Goal: Task Accomplishment & Management: Complete application form

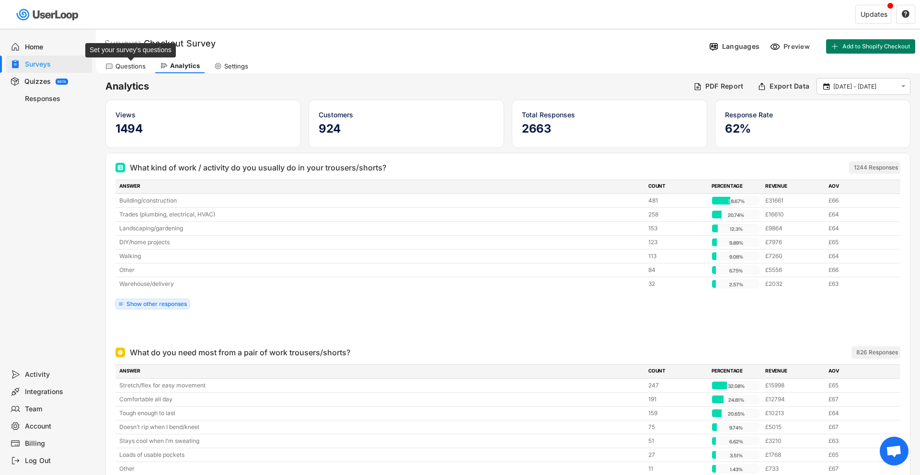
click at [139, 68] on div "Questions" at bounding box center [130, 66] width 30 height 8
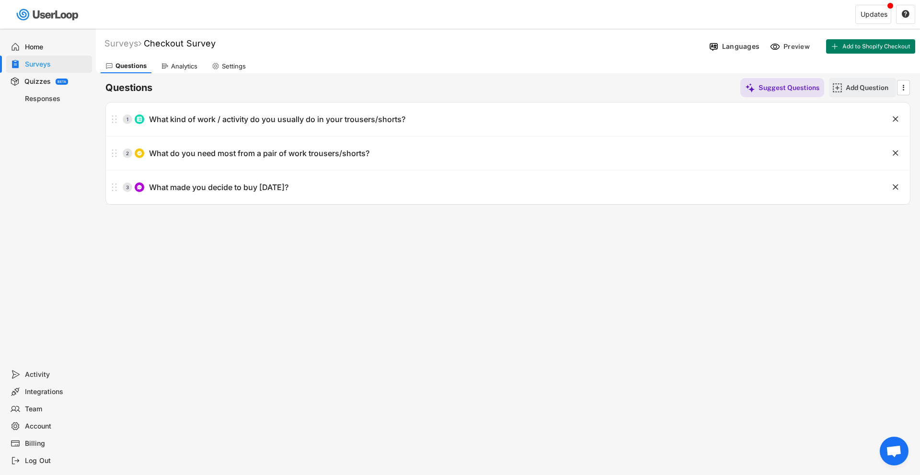
click at [854, 86] on div "Add Question" at bounding box center [869, 87] width 48 height 9
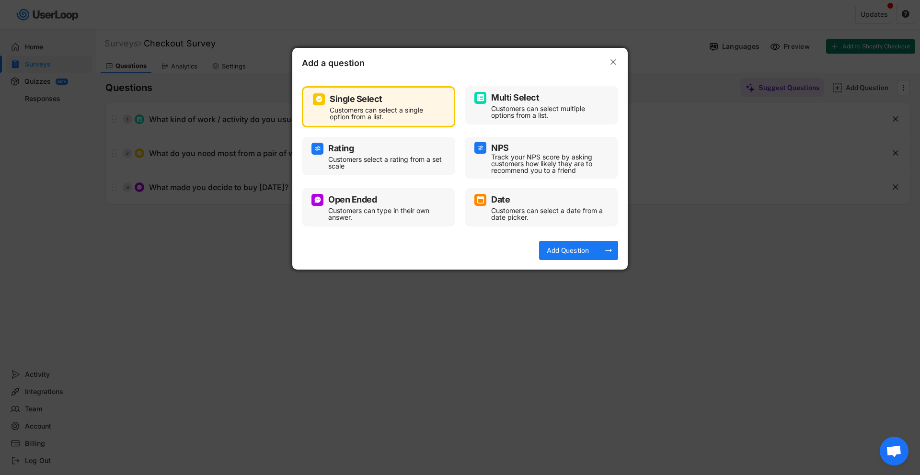
click at [389, 107] on div "Customers can select a single option from a list." at bounding box center [386, 113] width 112 height 13
click at [559, 249] on div "Add Question" at bounding box center [568, 250] width 48 height 9
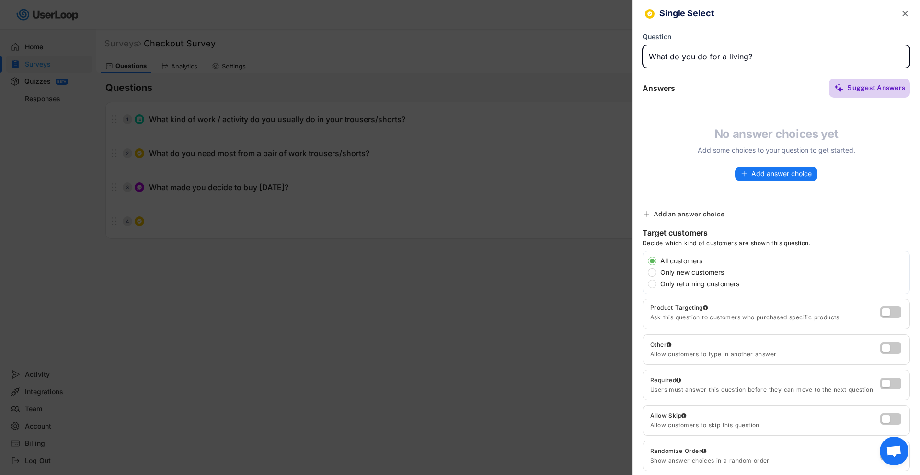
type input "What do you do for a living?"
click at [849, 100] on div "Answers Suggest Answers No answer choices yet Add some choices to your question…" at bounding box center [776, 141] width 286 height 127
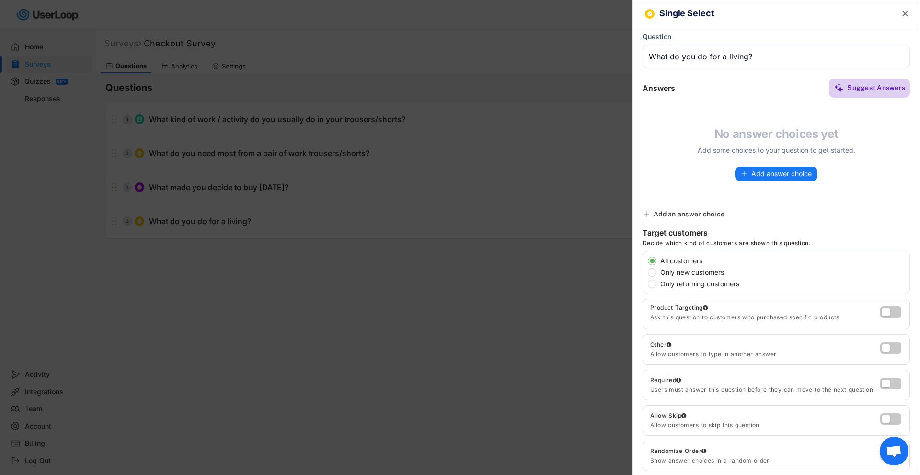
click at [849, 94] on div "Suggest Answers" at bounding box center [876, 88] width 58 height 19
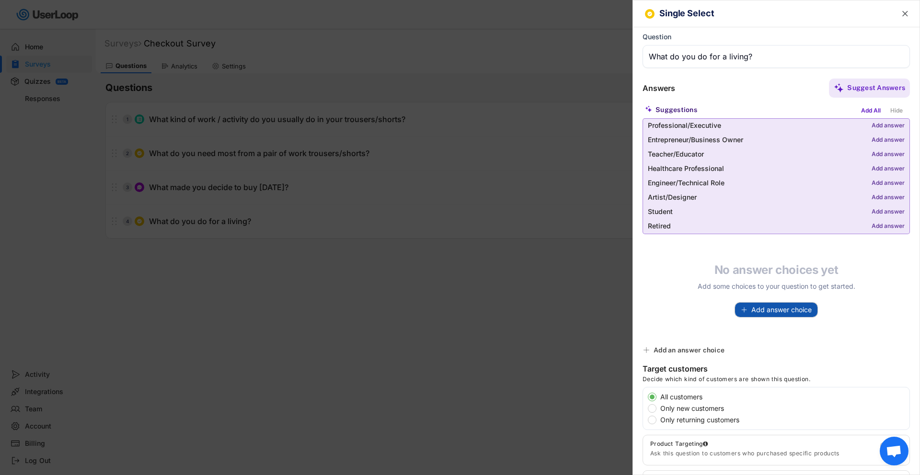
click at [786, 309] on span "Add answer choice" at bounding box center [781, 310] width 60 height 7
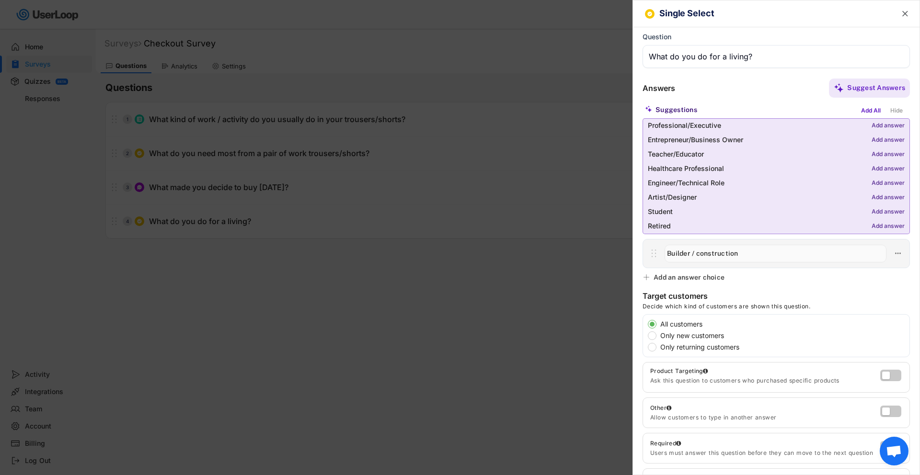
type input "Builder / construction"
click at [713, 274] on div "Add an answer choice" at bounding box center [688, 277] width 71 height 9
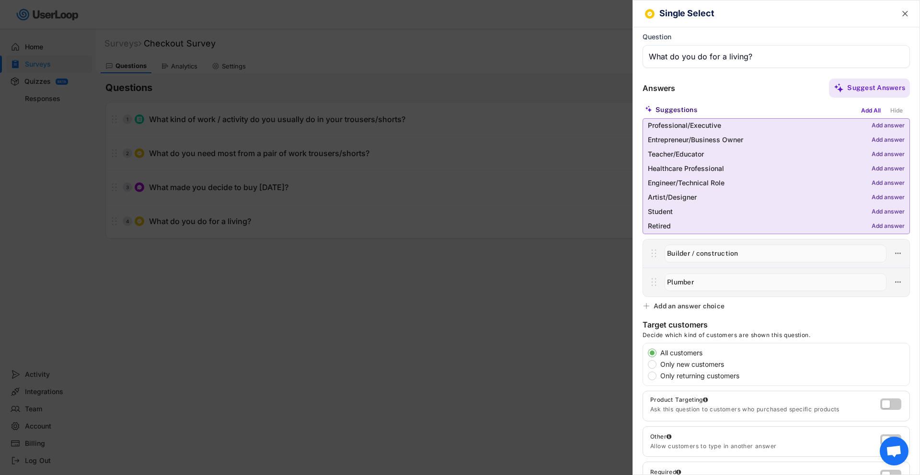
type input "Plumber"
click at [689, 304] on div "Add an answer choice" at bounding box center [688, 306] width 71 height 9
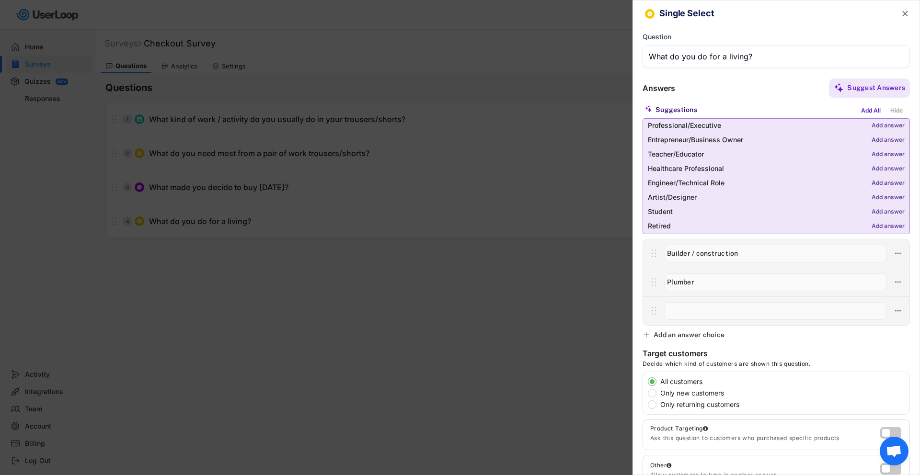
click at [689, 304] on input "input" at bounding box center [775, 311] width 222 height 18
type input "Electrician"
click at [712, 336] on div "Add an answer choice" at bounding box center [688, 335] width 71 height 9
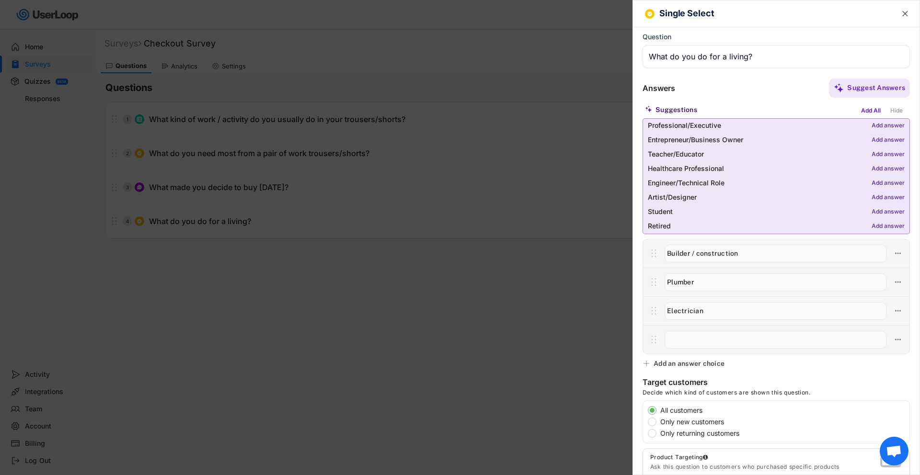
click at [687, 342] on input "input" at bounding box center [775, 340] width 222 height 18
type input "Scaffolder / Roofer"
click at [694, 63] on input "input" at bounding box center [775, 56] width 267 height 23
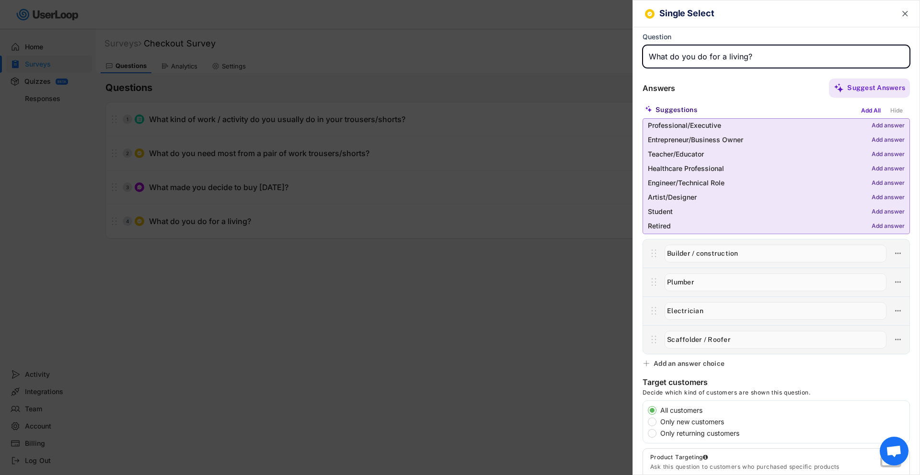
click at [694, 63] on input "input" at bounding box center [775, 56] width 267 height 23
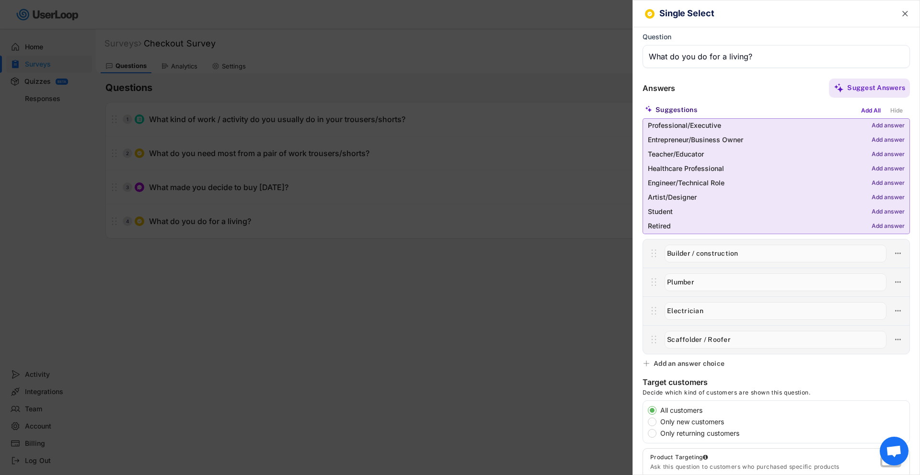
click at [663, 364] on div "Add an answer choice" at bounding box center [688, 363] width 71 height 9
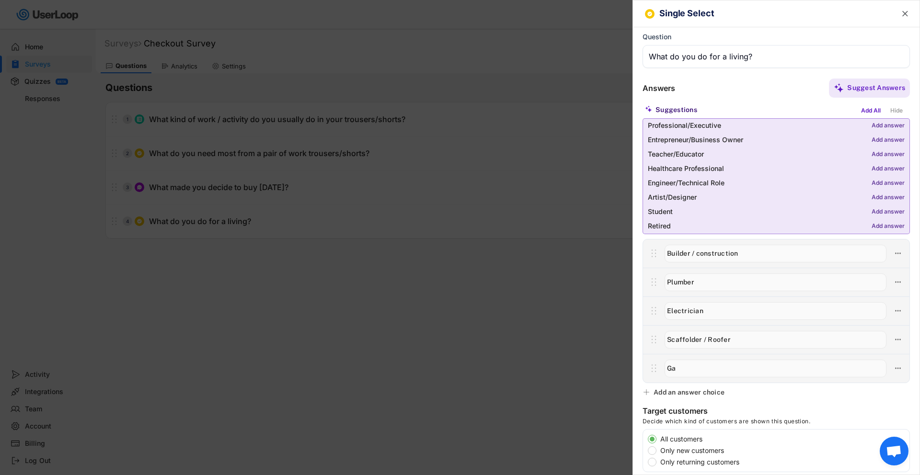
type input "G"
type input "Landscaper / Gardener"
click at [766, 256] on input "input" at bounding box center [775, 254] width 222 height 18
click at [709, 283] on input "input" at bounding box center [775, 283] width 222 height 18
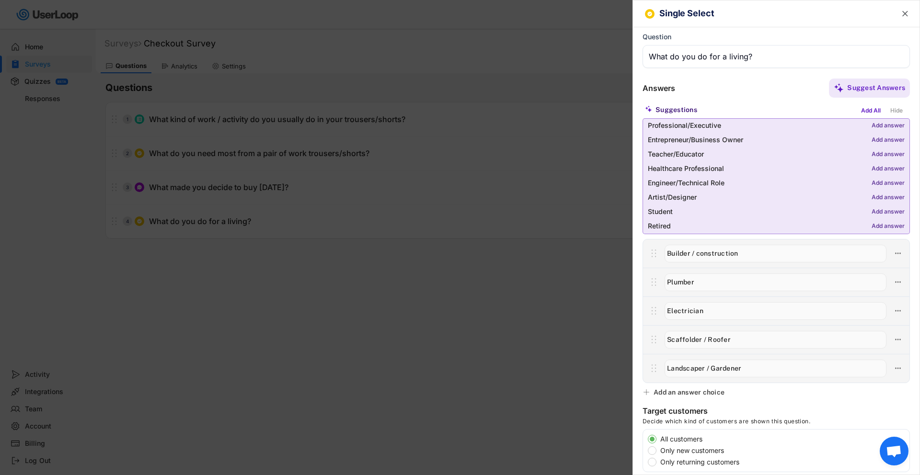
click at [709, 283] on input "input" at bounding box center [775, 283] width 222 height 18
paste input "Plumber / Heating Engineer"
type input "Plumber / Heating Engineer"
click at [682, 388] on div "Add an answer choice" at bounding box center [688, 392] width 71 height 9
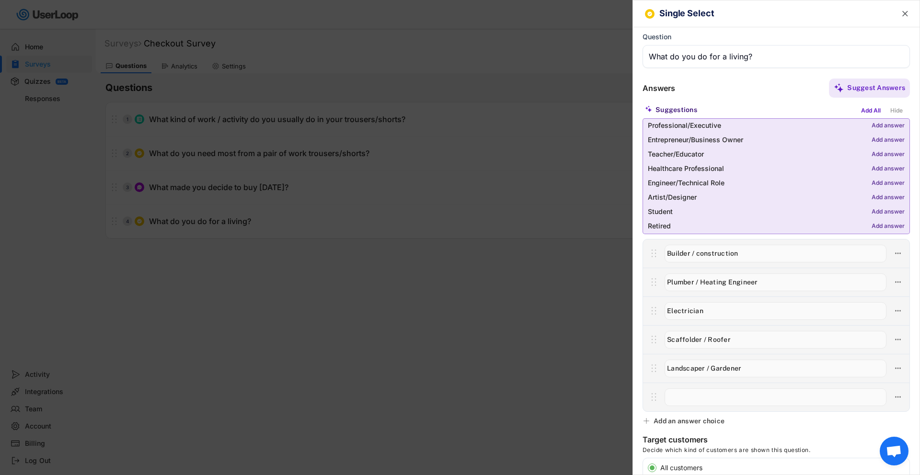
click at [685, 399] on input "input" at bounding box center [775, 397] width 222 height 18
paste input "[PERSON_NAME] / [PERSON_NAME]"
type input "[PERSON_NAME] / [PERSON_NAME]"
click at [681, 421] on div "Add an answer choice" at bounding box center [688, 421] width 71 height 9
click at [700, 422] on input "input" at bounding box center [775, 426] width 222 height 18
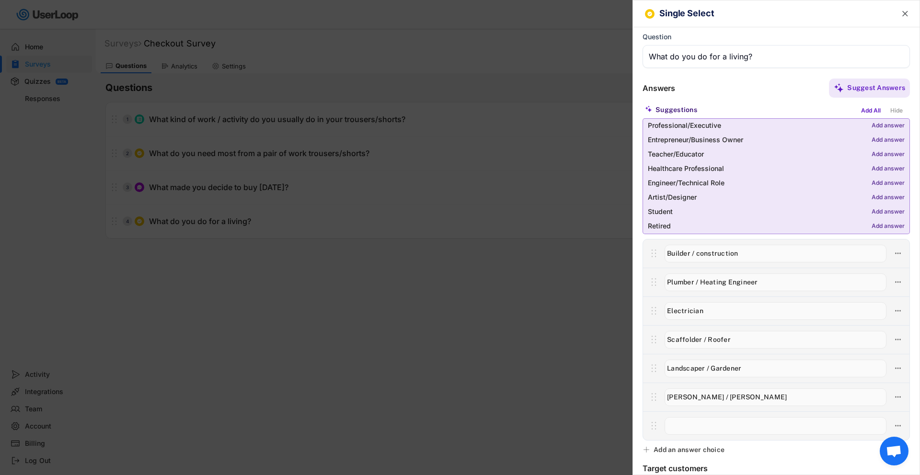
paste input "Mechanic / Automotive Technician"
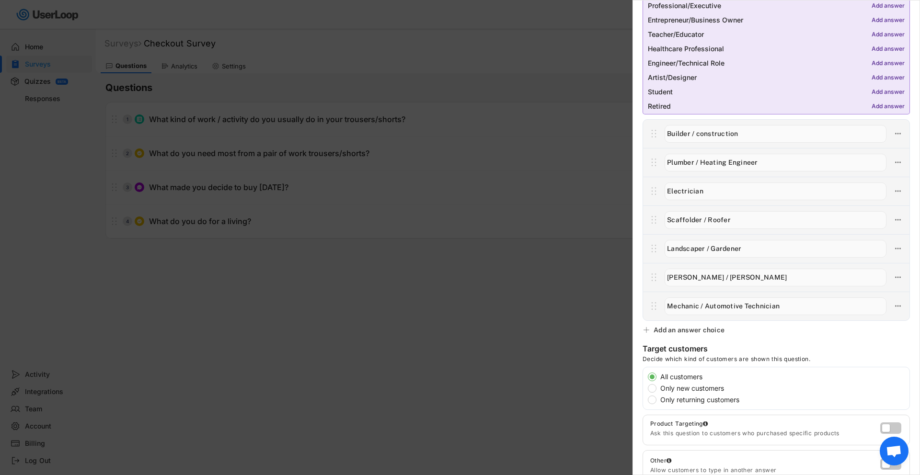
scroll to position [141, 0]
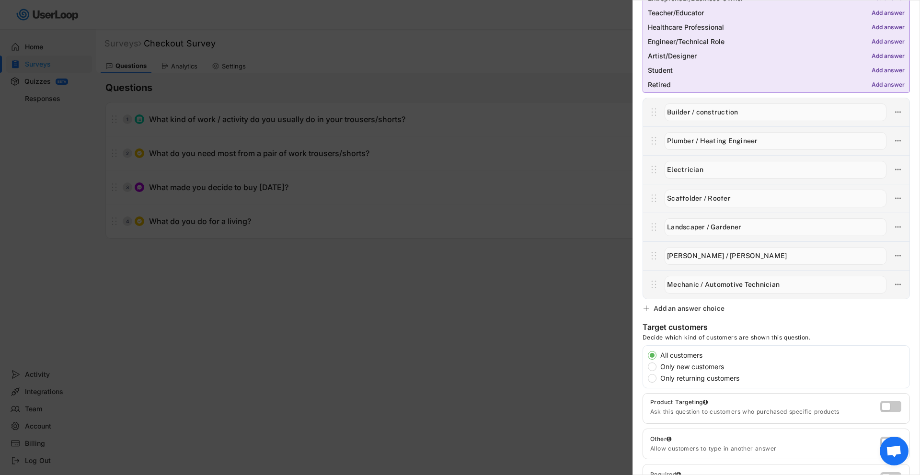
type input "Mechanic / Automotive Technician"
click at [695, 308] on div "Add an answer choice" at bounding box center [688, 308] width 71 height 9
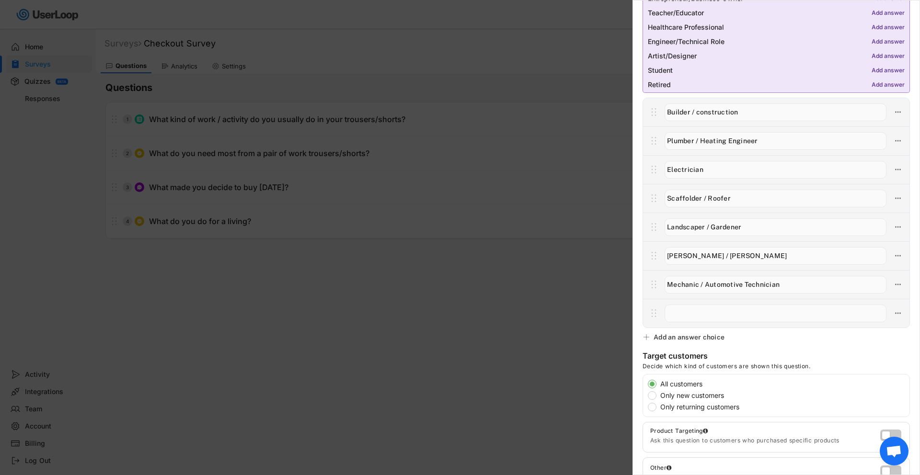
paste input "Warehouse / Delivery Driver"
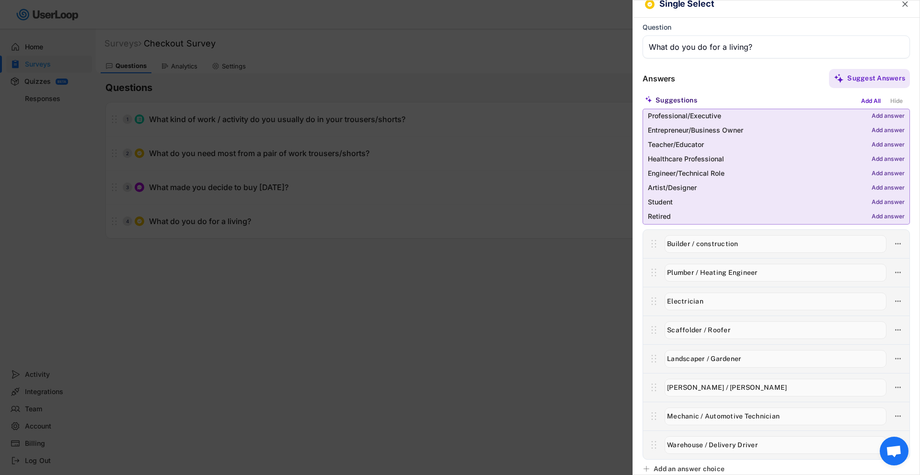
scroll to position [0, 0]
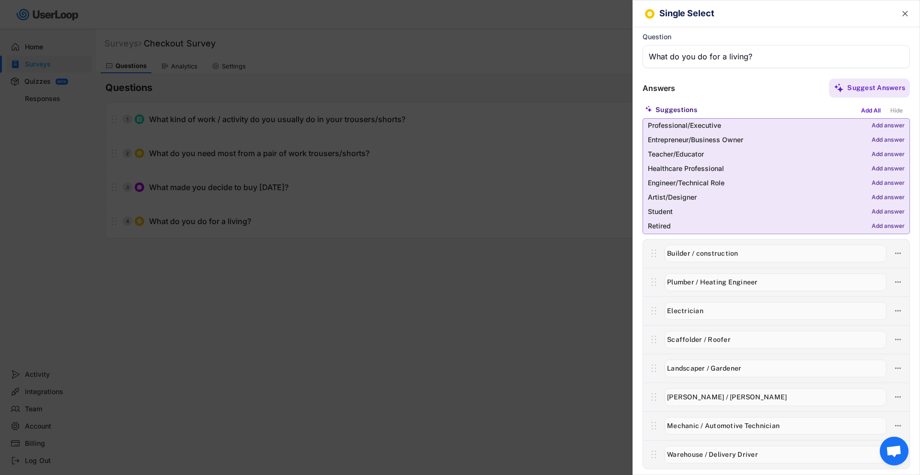
type input "Warehouse / Delivery Driver"
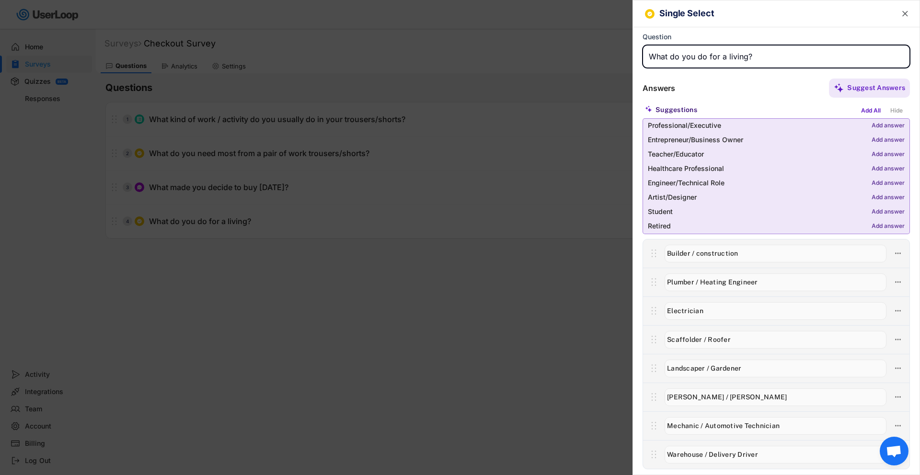
drag, startPoint x: 763, startPoint y: 57, endPoint x: 670, endPoint y: 58, distance: 92.5
click at [670, 58] on input "input" at bounding box center [775, 56] width 267 height 23
click at [719, 51] on input "input" at bounding box center [775, 56] width 267 height 23
paste input "What is the primary use for your new gear?"
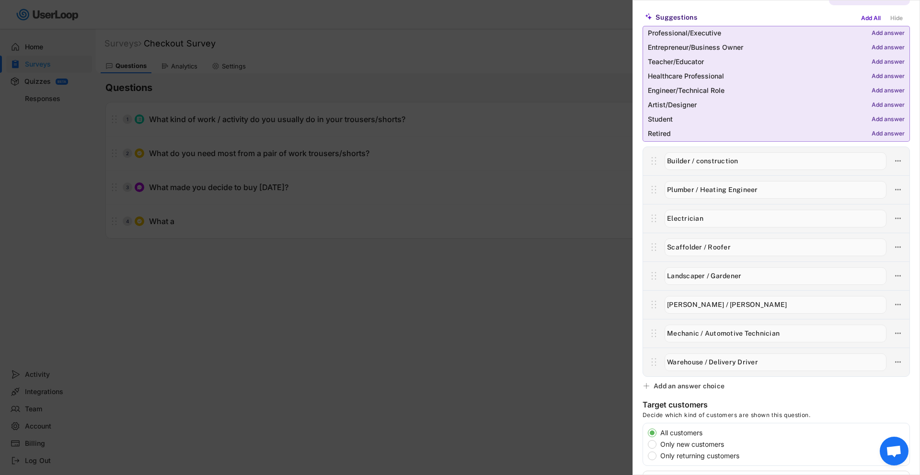
scroll to position [134, 0]
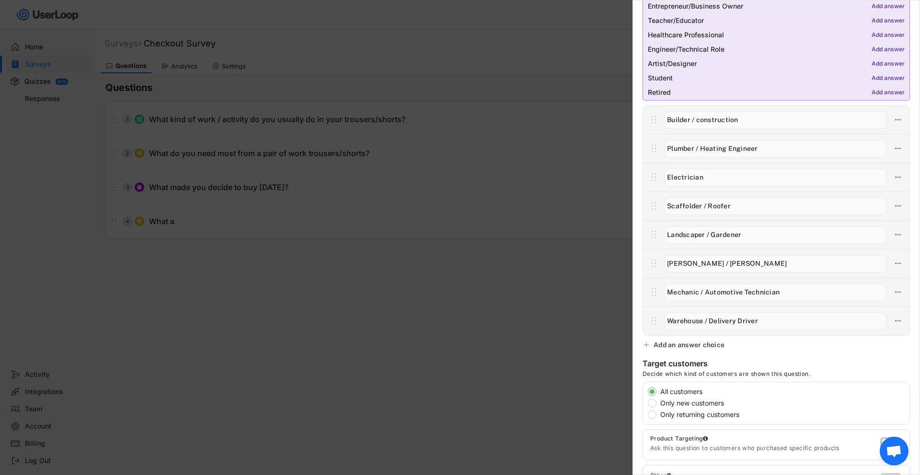
type input "What is the primary use for your new gear?"
click at [680, 346] on div "Add an answer choice" at bounding box center [688, 345] width 71 height 9
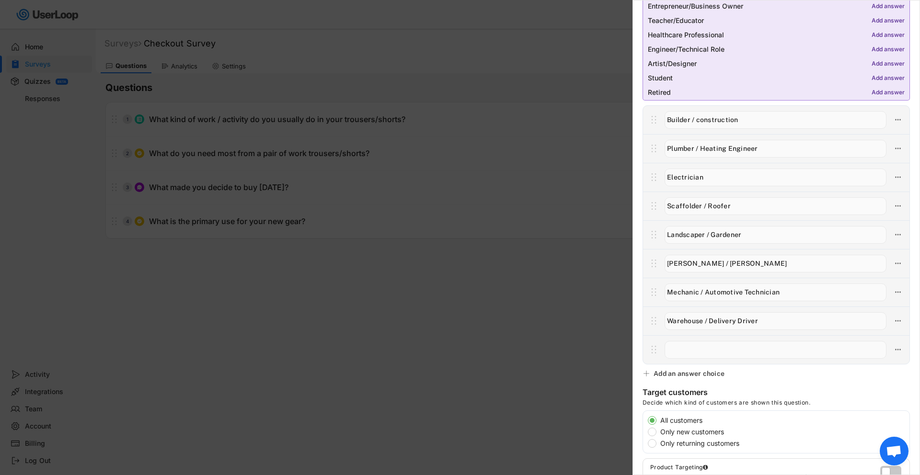
click at [710, 349] on input "input" at bounding box center [775, 350] width 222 height 18
paste input "DIY & Home Projects"
type input "DIY & Home Projects"
click at [671, 372] on div "Add an answer choice" at bounding box center [688, 373] width 71 height 9
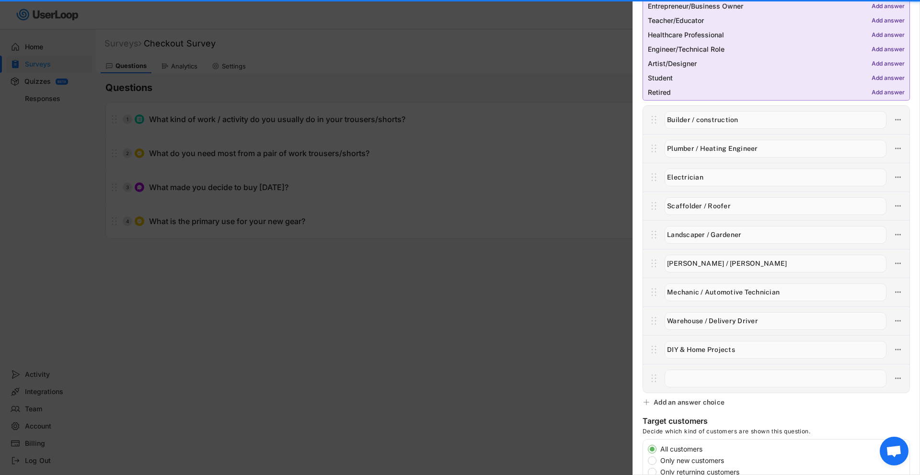
click at [691, 381] on input "input" at bounding box center [775, 379] width 222 height 18
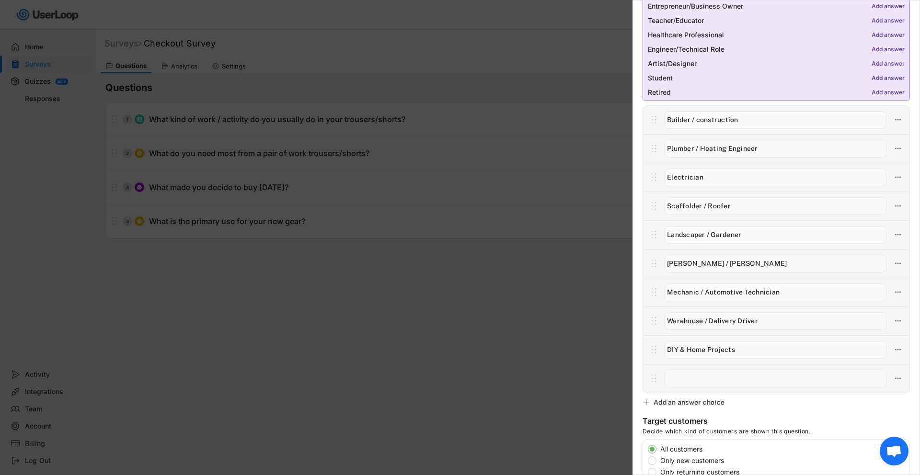
paste input "Outdoor Activities (Walking, Hiking, Fishing, etc.)"
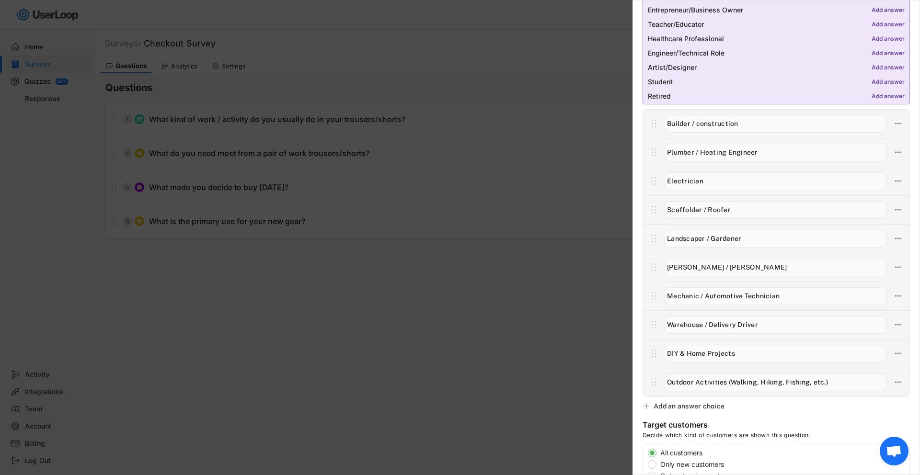
type input "Outdoor Activities (Walking, Hiking, Fishing, etc.)"
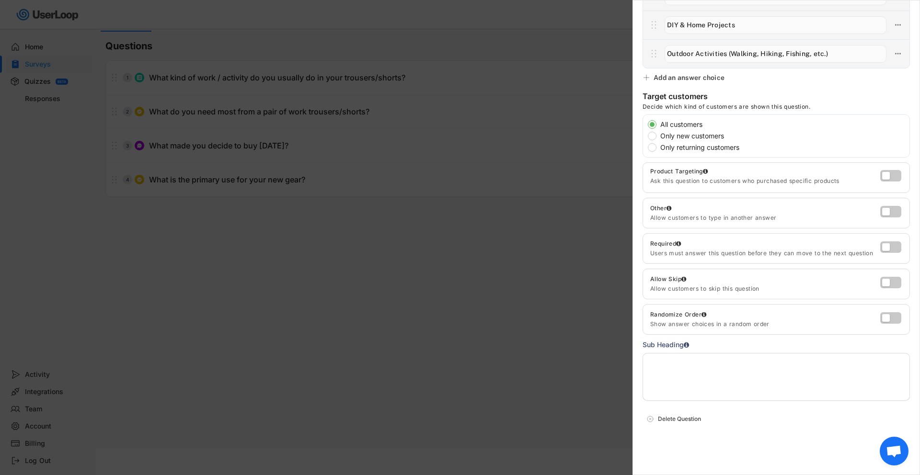
scroll to position [44, 0]
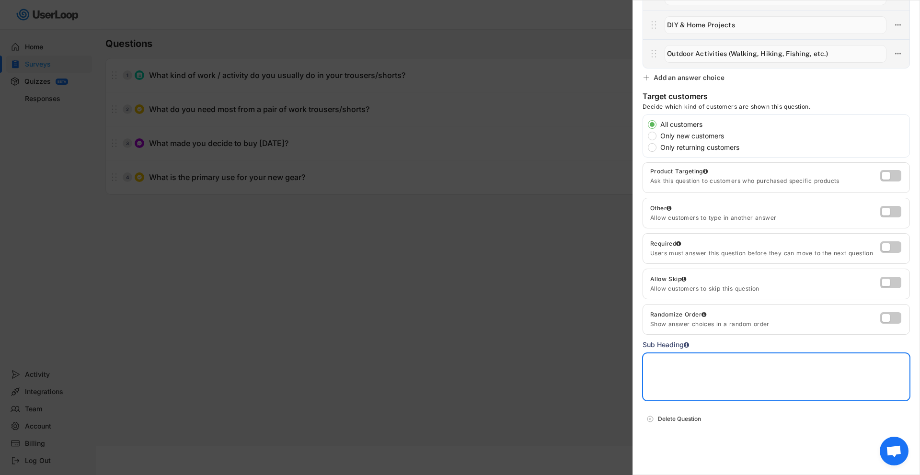
click at [700, 386] on textarea at bounding box center [775, 377] width 267 height 48
paste textarea "Please select your profession, or the main activity you bought them for.""
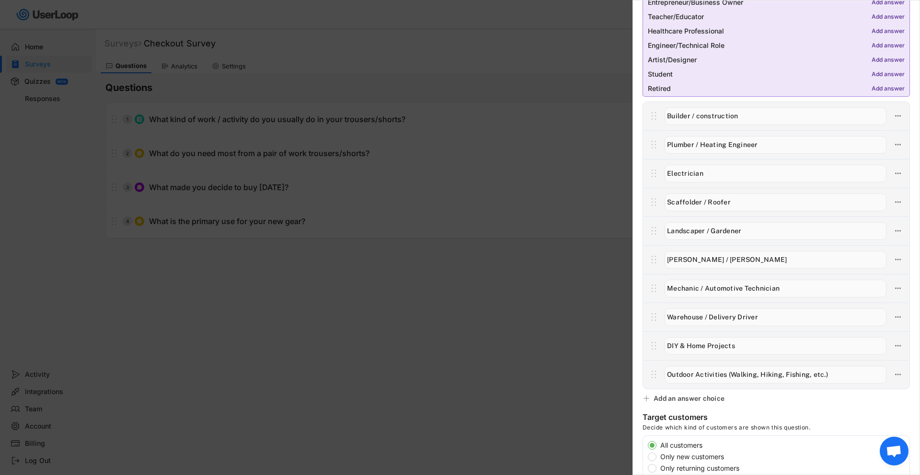
scroll to position [0, 0]
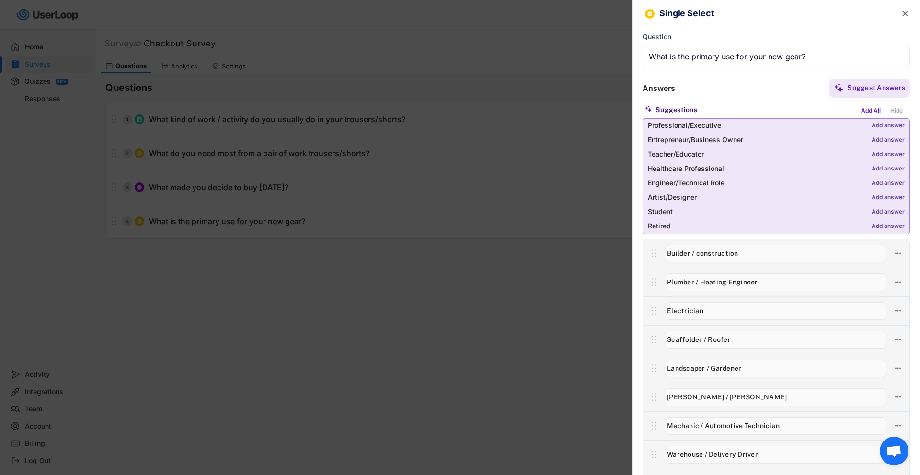
type textarea "Please select your profession, or the main activity you bought them for."
click at [903, 16] on text "" at bounding box center [905, 14] width 6 height 10
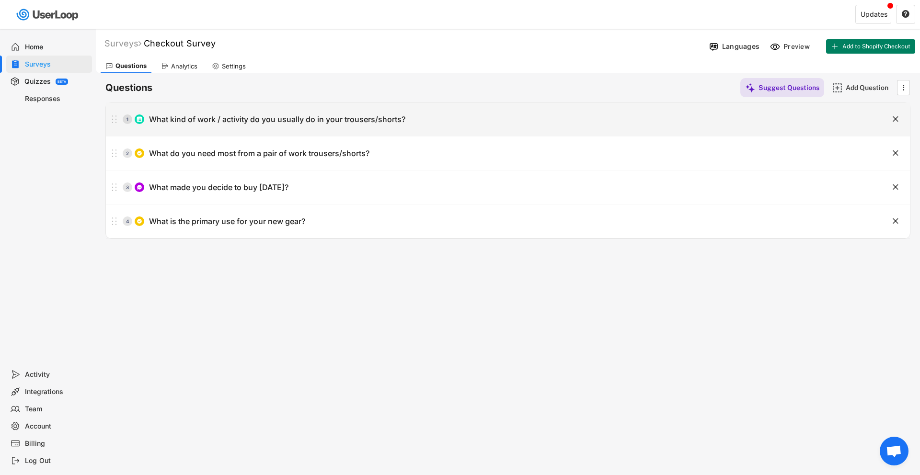
click at [440, 119] on div "1 What kind of work / activity do you usually do in your trousers/shorts?" at bounding box center [484, 119] width 756 height 19
type input "What kind of work / activity do you usually do in your trousers/shorts?"
type textarea "Select ALL that apply"
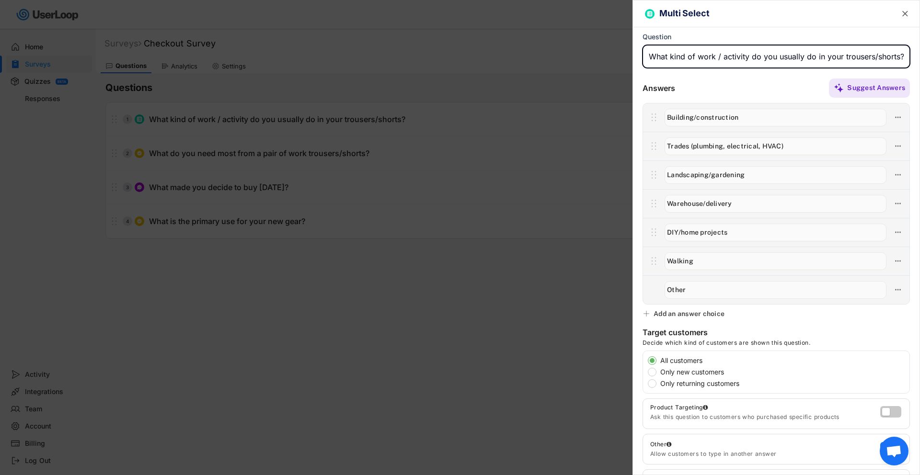
click at [903, 15] on text "" at bounding box center [905, 14] width 6 height 10
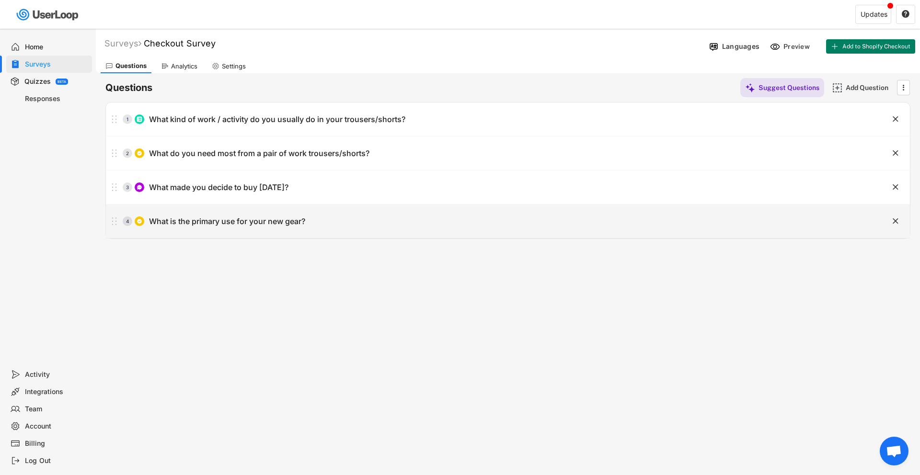
click at [595, 211] on div "4 What is the primary use for your new gear? " at bounding box center [508, 222] width 804 height 34
type input "What is the primary use for your new gear?"
type input "Builder / construction"
type input "Plumber / Heating Engineer"
type input "Electrician"
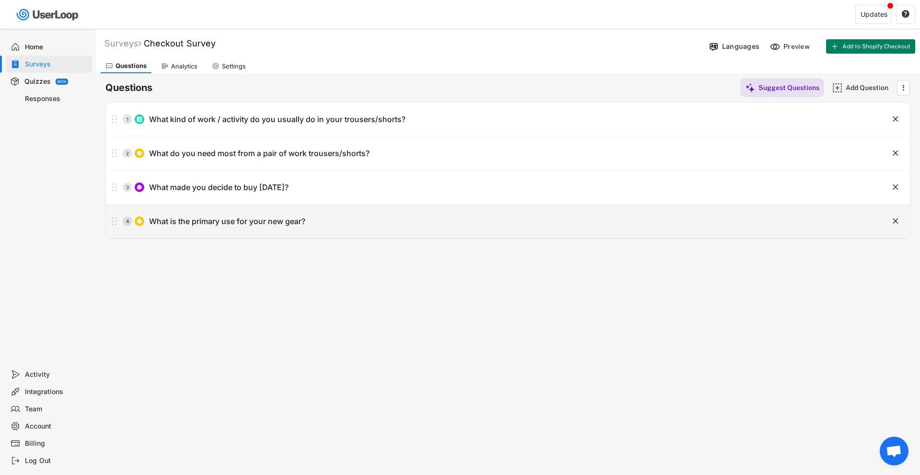
type input "Scaffolder / Roofer"
type input "Landscaper / Gardener"
type input "[PERSON_NAME] / [PERSON_NAME]"
type input "Mechanic / Automotive Technician"
type textarea "Please select your profession, or the main activity you bought them for."
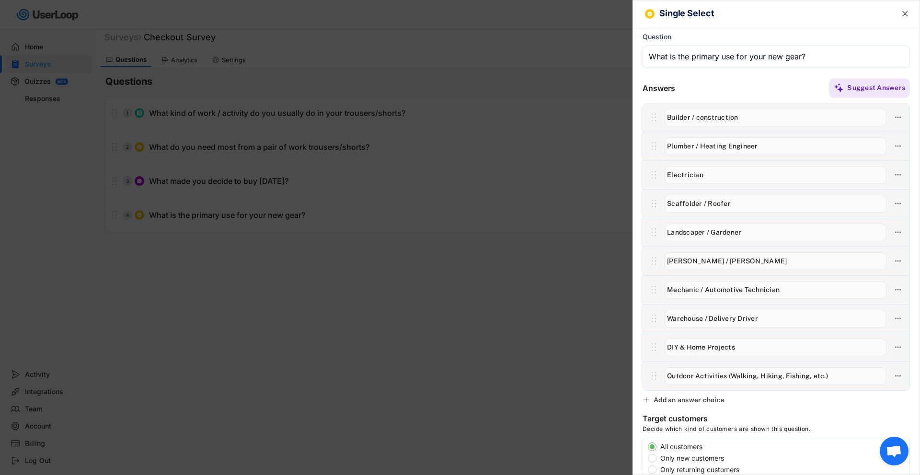
click at [904, 20] on div "Single Select " at bounding box center [776, 13] width 286 height 27
click at [906, 10] on text "" at bounding box center [905, 14] width 6 height 10
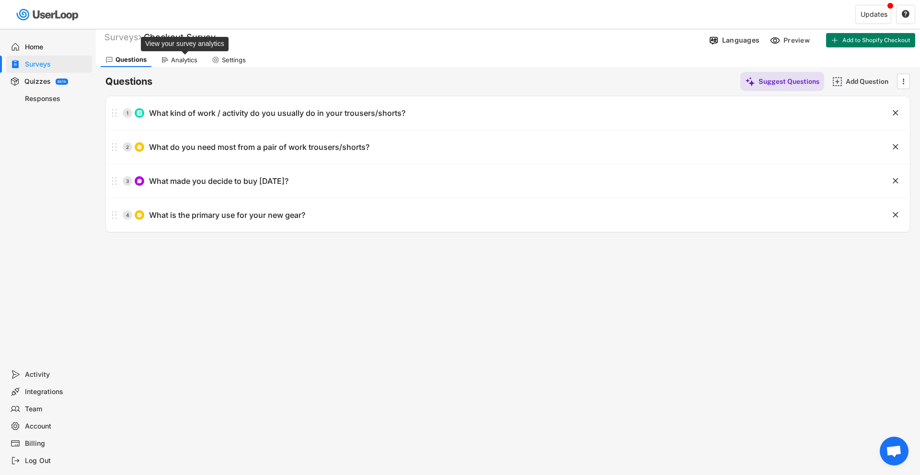
click at [192, 60] on div "Analytics" at bounding box center [184, 60] width 26 height 8
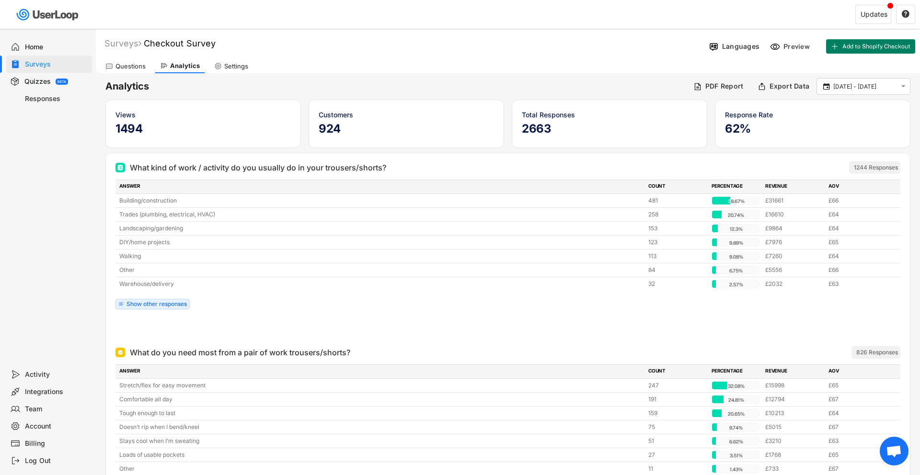
click at [123, 71] on div "Questions" at bounding box center [126, 66] width 50 height 14
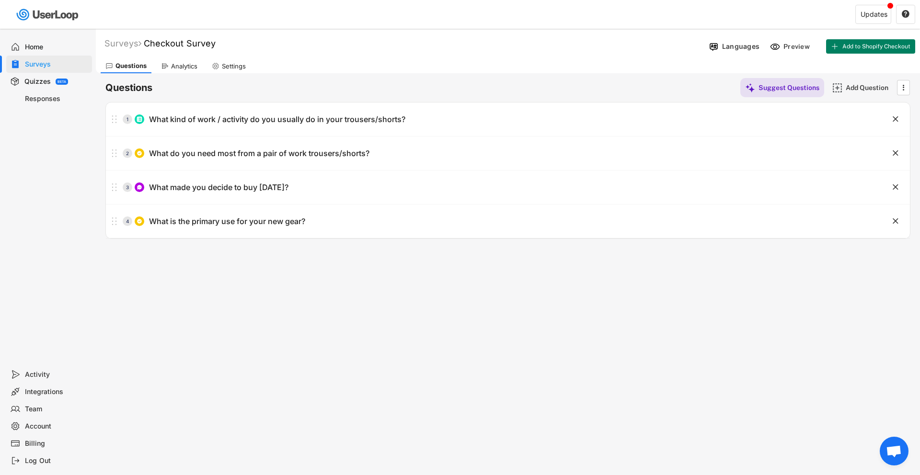
click at [163, 68] on use at bounding box center [165, 66] width 8 height 8
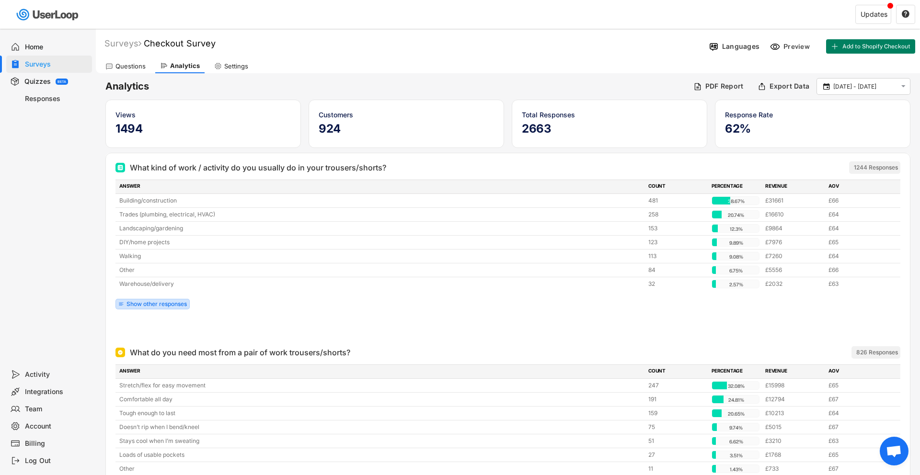
click at [173, 302] on div "Show other responses" at bounding box center [156, 304] width 60 height 6
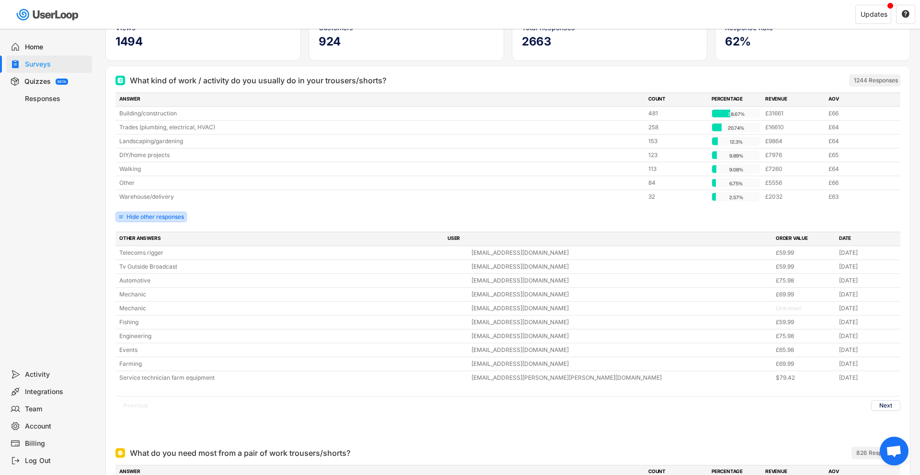
scroll to position [88, 0]
click at [880, 403] on button "Next" at bounding box center [885, 405] width 29 height 11
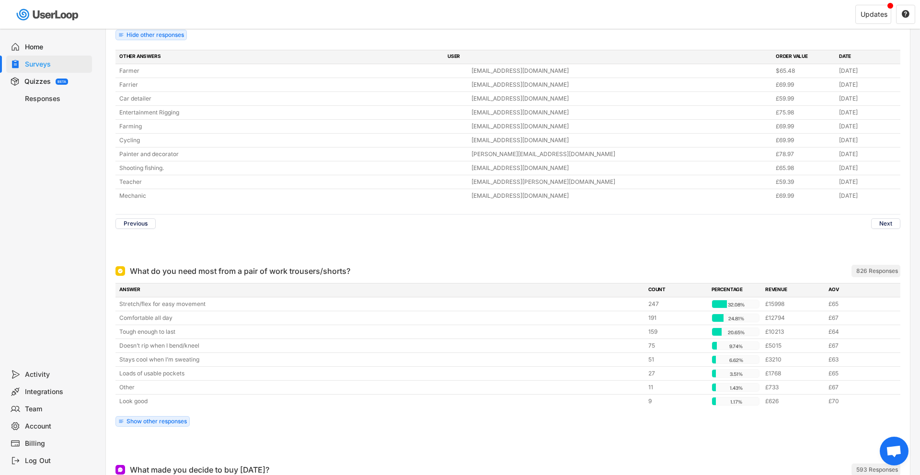
scroll to position [0, 0]
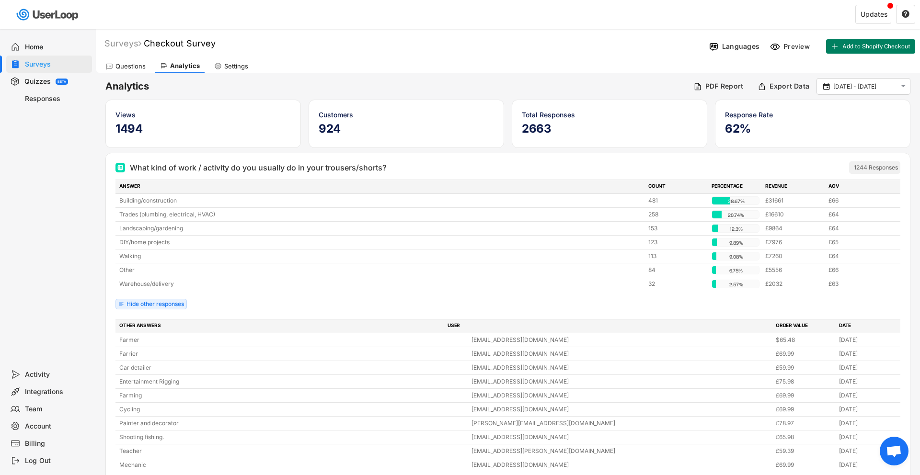
click at [138, 61] on div "Questions" at bounding box center [126, 66] width 50 height 14
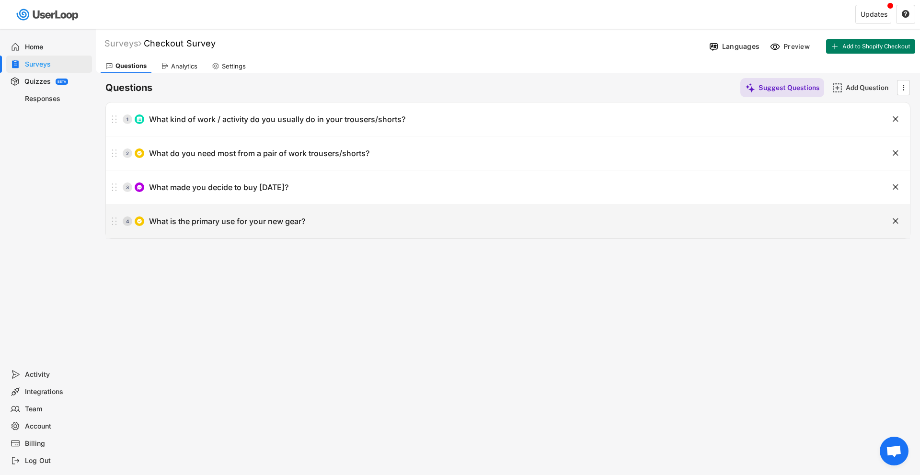
click at [457, 219] on div "4 What is the primary use for your new gear?" at bounding box center [484, 221] width 756 height 19
type input "What is the primary use for your new gear?"
type textarea "Please select your profession, or the main activity you bought them for."
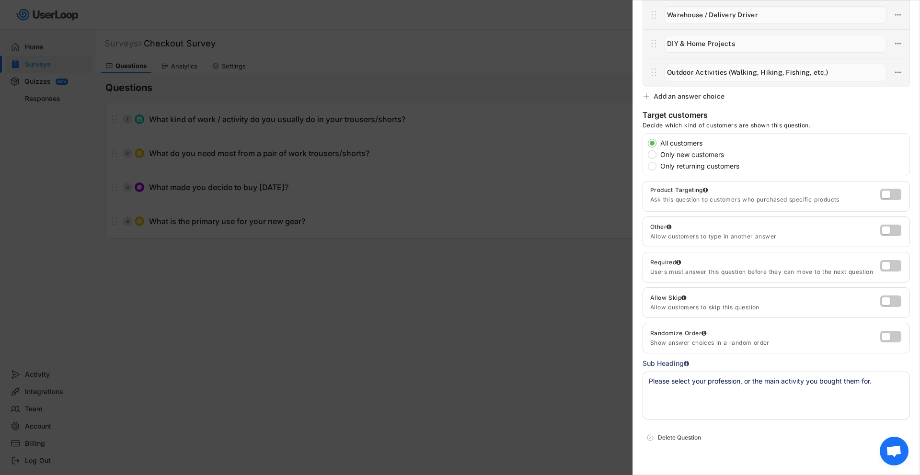
scroll to position [304, 0]
click at [884, 231] on label at bounding box center [888, 227] width 21 height 11
click at [0, 0] on input "checkbox" at bounding box center [0, 0] width 0 height 0
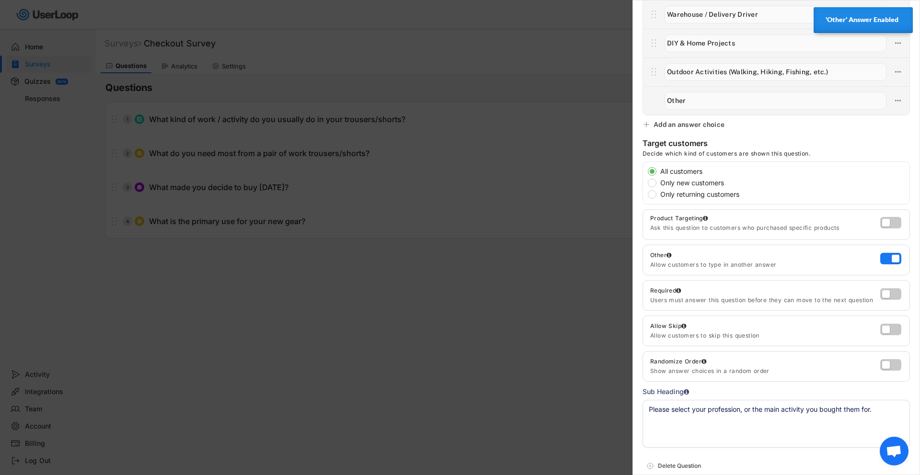
scroll to position [0, 0]
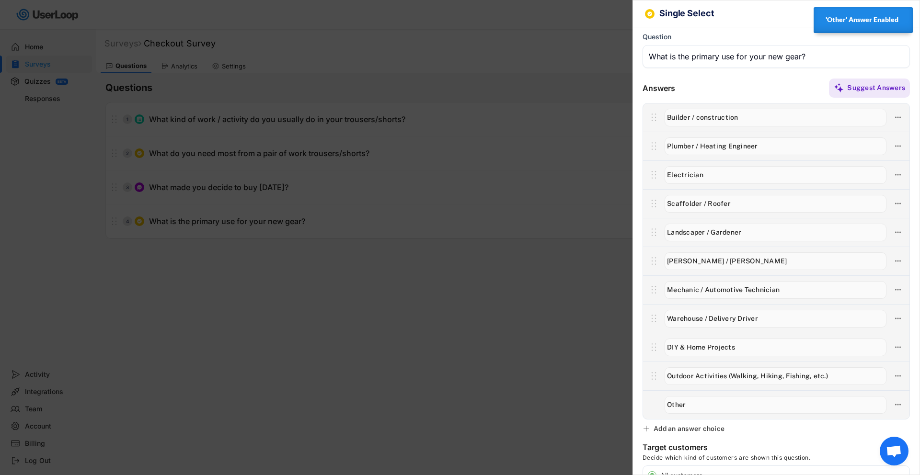
click at [522, 242] on div at bounding box center [460, 237] width 920 height 475
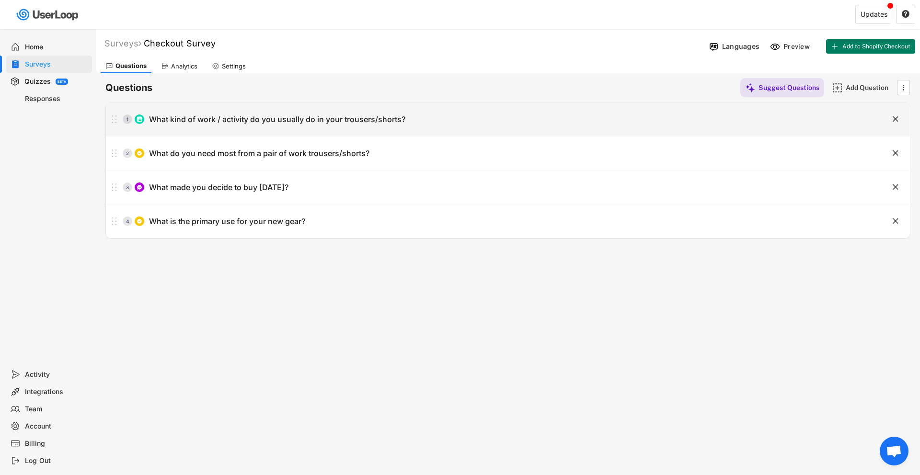
click at [150, 122] on div "What kind of work / activity do you usually do in your trousers/shorts?" at bounding box center [277, 119] width 256 height 10
type input "What kind of work / activity do you usually do in your trousers/shorts?"
type input "Building/construction"
type input "Trades (plumbing, electrical, HVAC)"
type input "Landscaping/gardening"
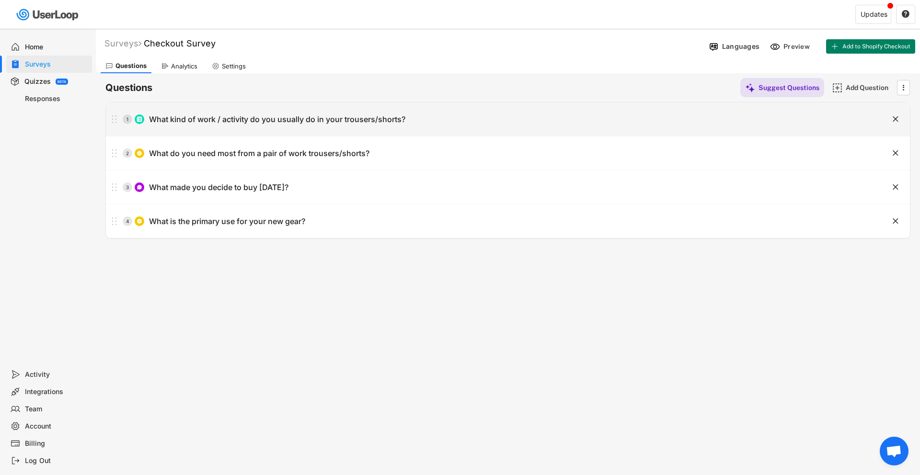
type input "Warehouse/delivery"
type input "DIY/home projects"
type input "Walking"
type input "Other"
type textarea "Select ALL that apply"
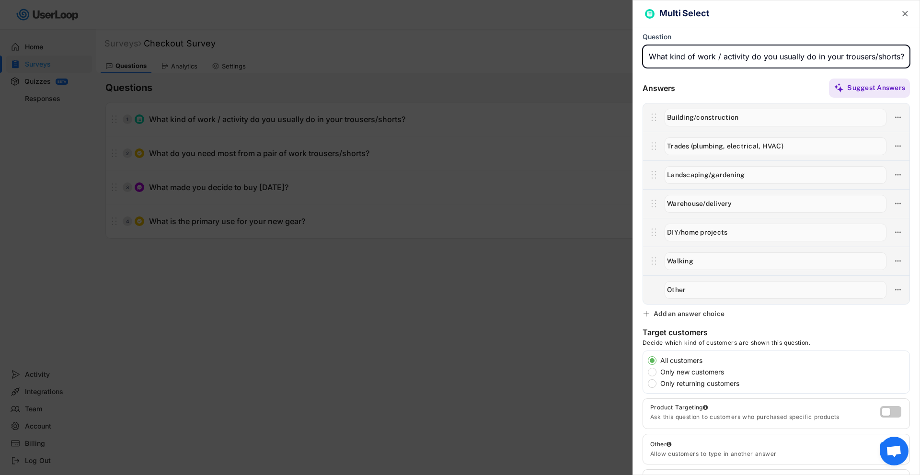
click at [904, 13] on text "" at bounding box center [905, 14] width 6 height 10
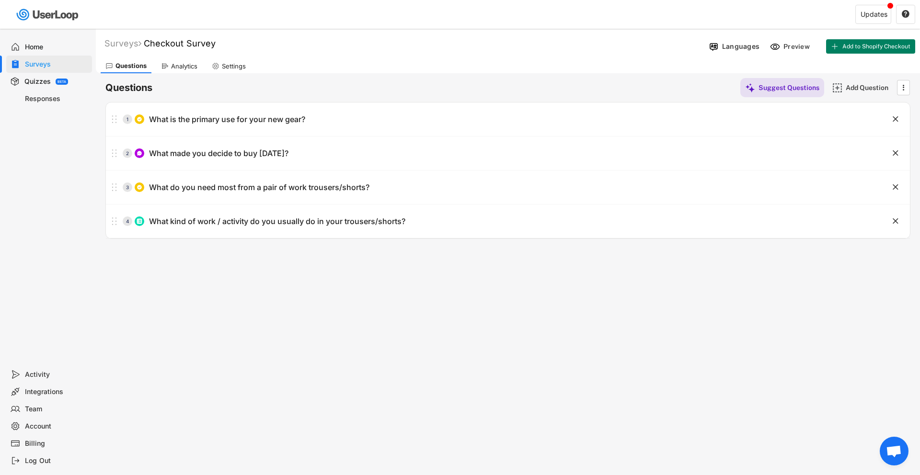
click at [199, 68] on div "Analytics" at bounding box center [179, 66] width 46 height 14
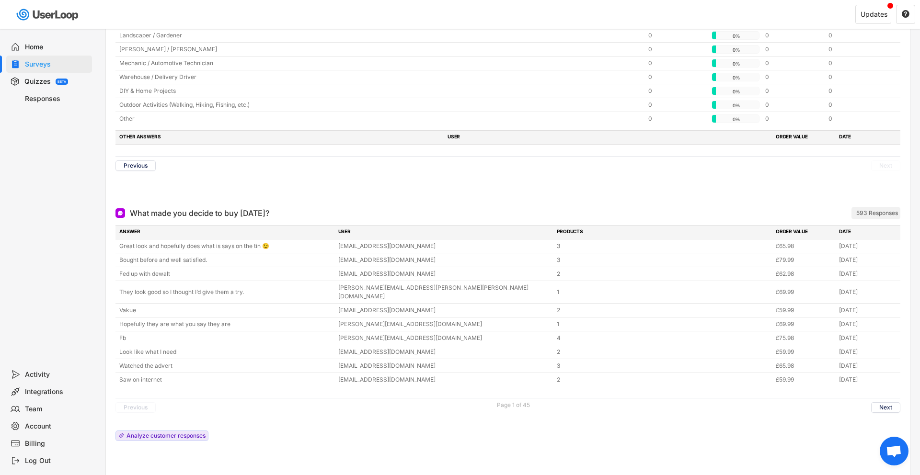
scroll to position [226, 0]
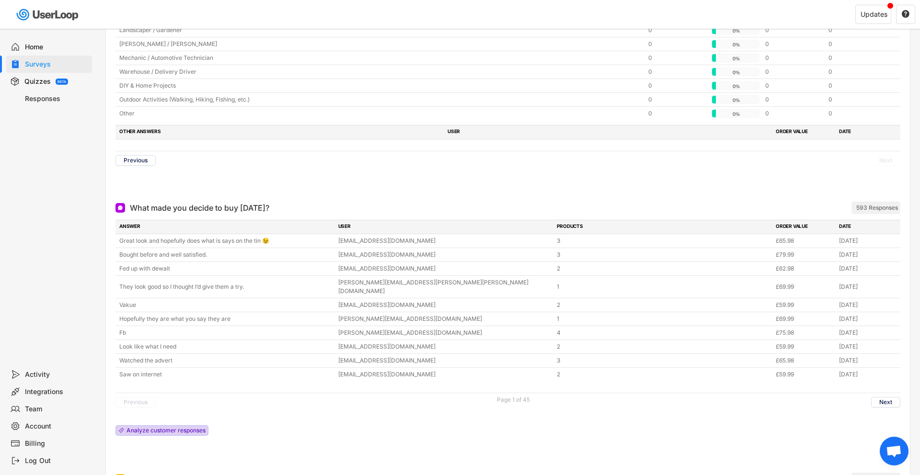
click at [194, 428] on div "Analyze customer responses" at bounding box center [165, 431] width 79 height 6
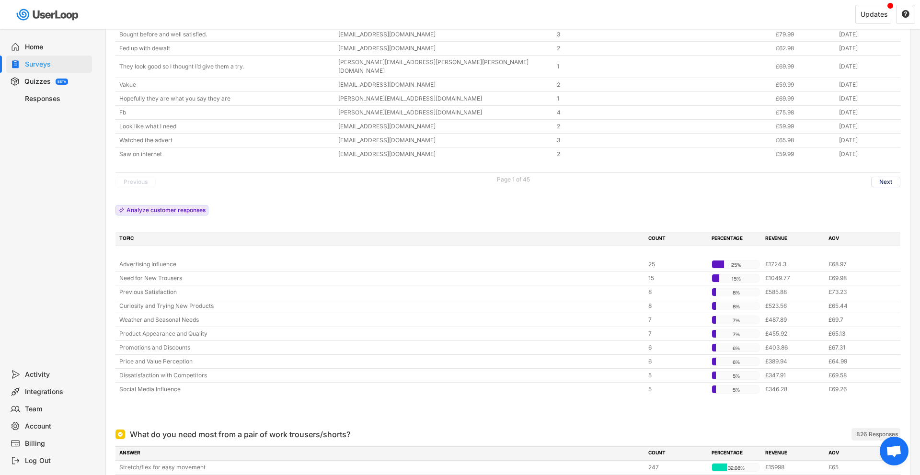
scroll to position [449, 0]
click at [139, 313] on div "Weather and Seasonal Needs" at bounding box center [380, 317] width 523 height 9
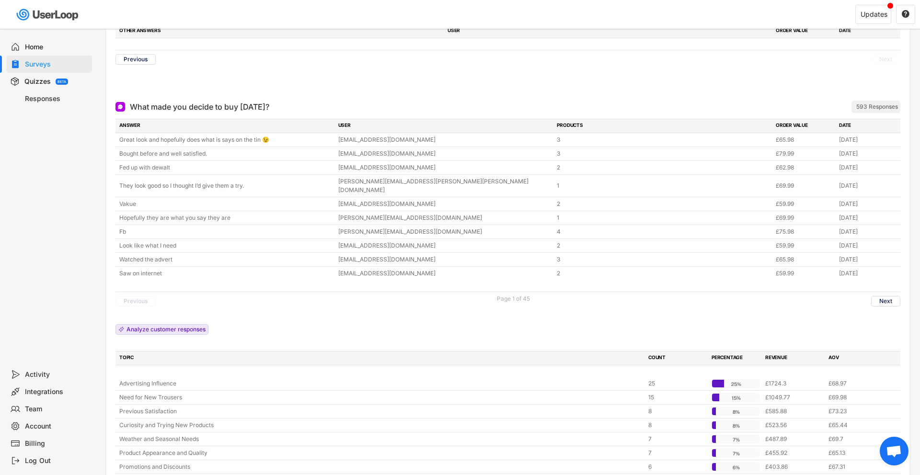
scroll to position [0, 0]
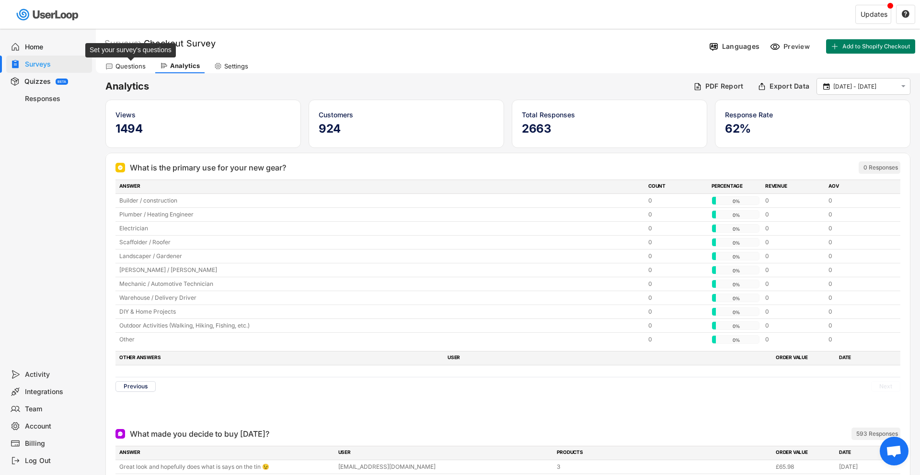
click at [130, 64] on div "Questions" at bounding box center [130, 66] width 30 height 8
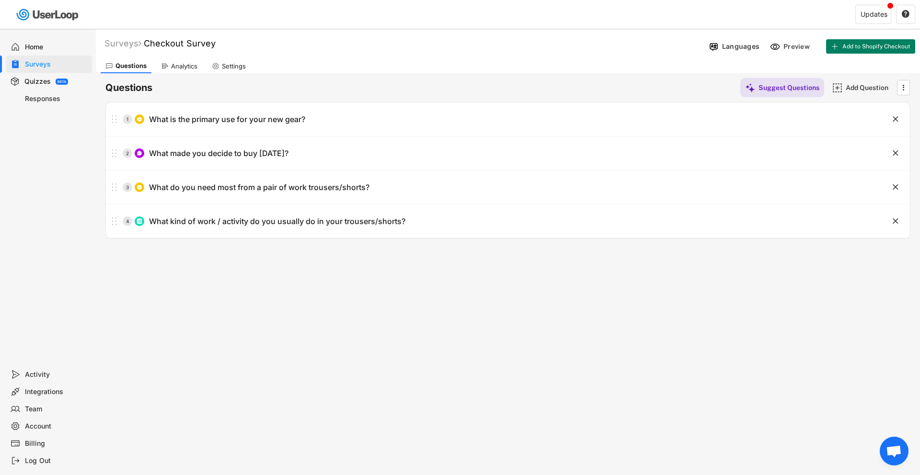
click at [34, 94] on div "Responses" at bounding box center [49, 98] width 86 height 17
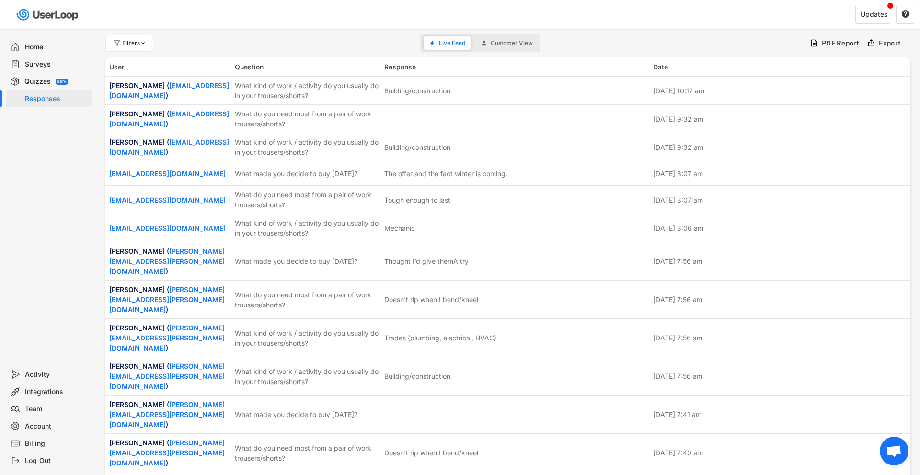
click at [59, 48] on div "Home" at bounding box center [56, 47] width 63 height 9
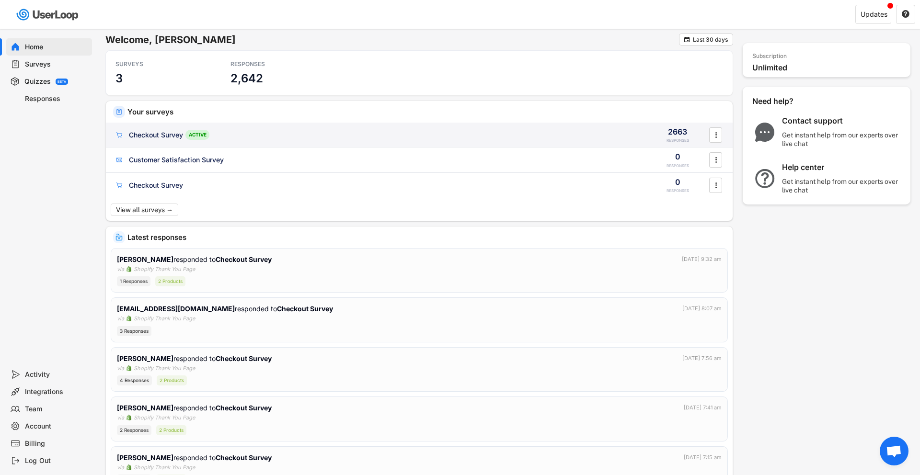
click at [274, 137] on div "Checkout Survey ACTIVE" at bounding box center [378, 135] width 528 height 10
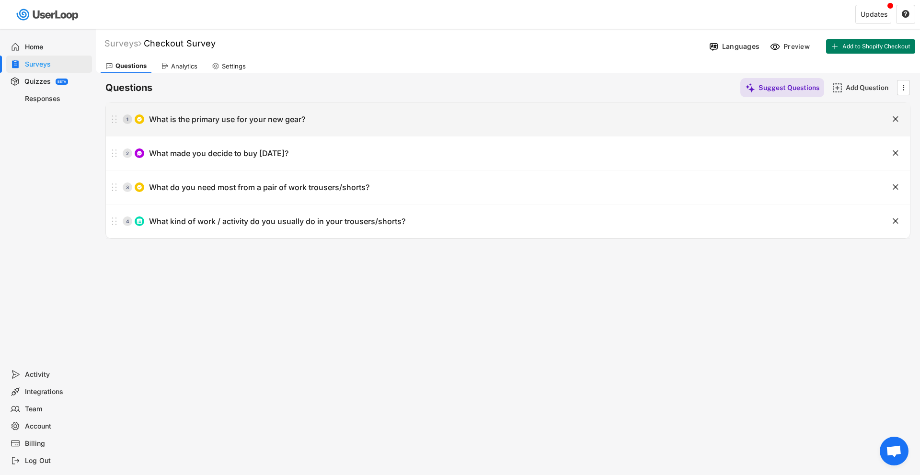
click at [302, 119] on div "What is the primary use for your new gear?" at bounding box center [227, 119] width 156 height 10
type input "What is the primary use for your new gear?"
type input "Builder / construction"
type input "Plumber / Heating Engineer"
type input "Electrician"
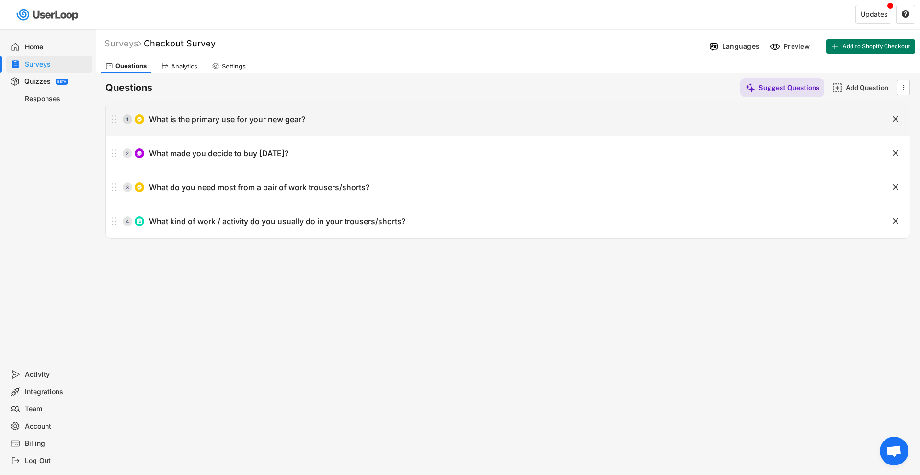
type input "Scaffolder / Roofer"
type input "Landscaper / Gardener"
type input "[PERSON_NAME] / [PERSON_NAME]"
type input "Mechanic / Automotive Technician"
type textarea "Please select your profession, or the main activity you bought them for."
